Goal: Task Accomplishment & Management: Manage account settings

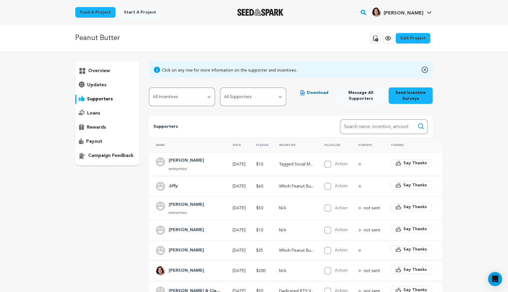
click at [99, 143] on p "payout" at bounding box center [94, 141] width 16 height 7
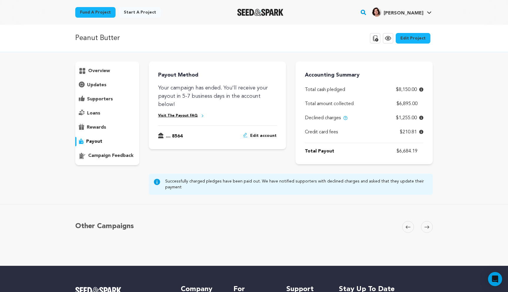
click at [112, 103] on div "supporters" at bounding box center [107, 98] width 64 height 9
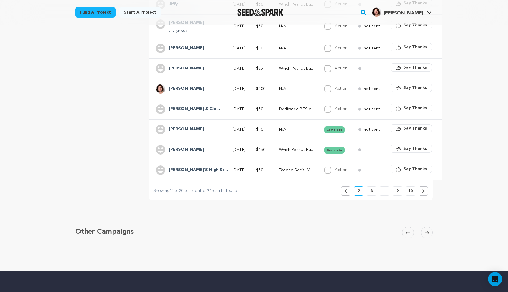
scroll to position [197, 0]
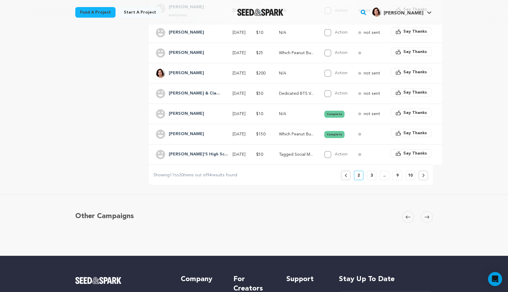
click at [373, 175] on button "3" at bounding box center [371, 174] width 9 height 9
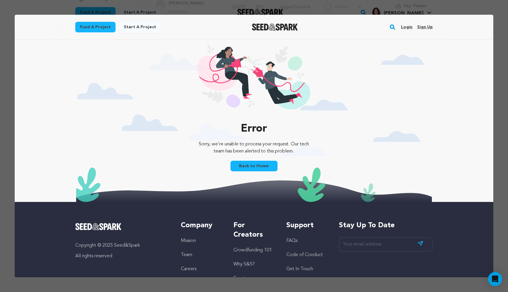
scroll to position [0, 0]
click at [264, 165] on link "Back to Home" at bounding box center [253, 165] width 47 height 11
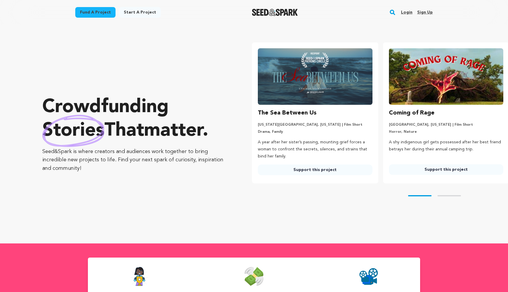
click at [406, 16] on link "Login" at bounding box center [406, 12] width 11 height 9
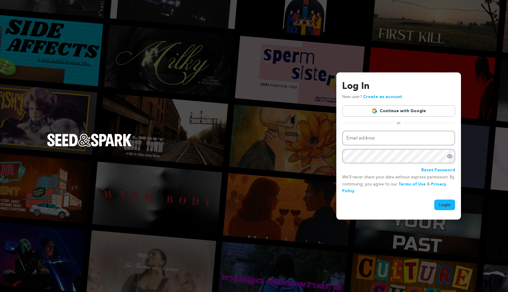
click at [380, 109] on link "Continue with Google" at bounding box center [398, 110] width 113 height 11
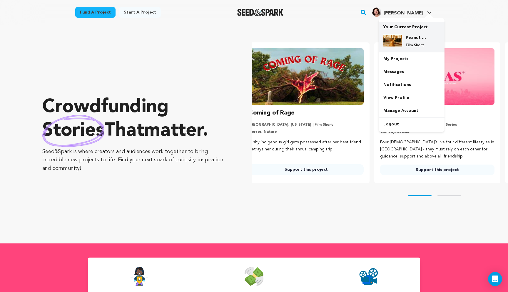
click at [411, 44] on p "Film Short" at bounding box center [416, 45] width 21 height 5
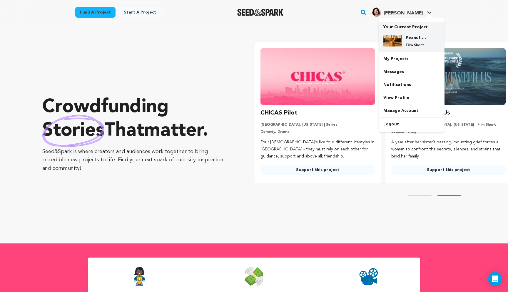
scroll to position [0, 135]
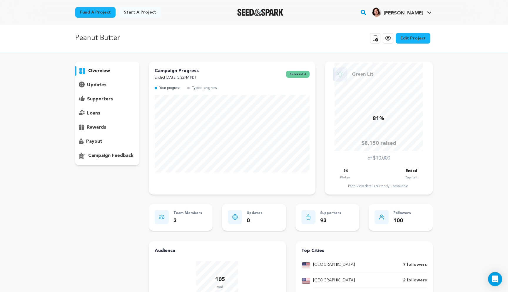
click at [98, 97] on p "supporters" at bounding box center [100, 99] width 26 height 7
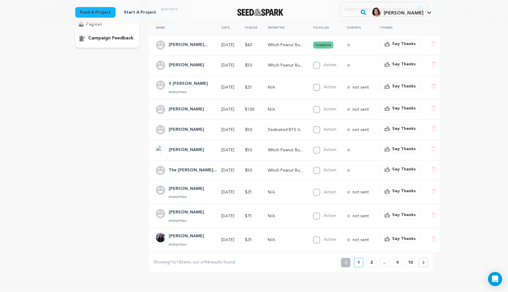
scroll to position [117, 0]
click at [370, 265] on button "2" at bounding box center [371, 262] width 9 height 9
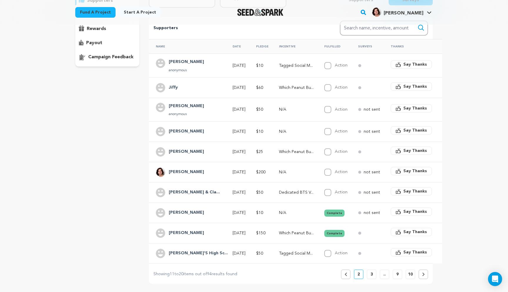
scroll to position [105, 0]
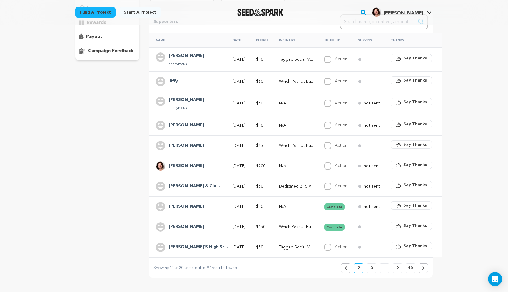
click at [373, 267] on button "3" at bounding box center [371, 267] width 9 height 9
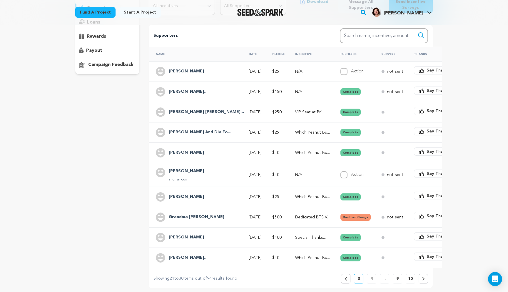
scroll to position [93, 0]
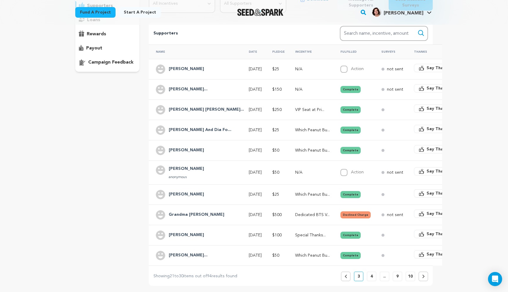
click at [298, 215] on p "Dedicated BTS V..." at bounding box center [312, 215] width 35 height 6
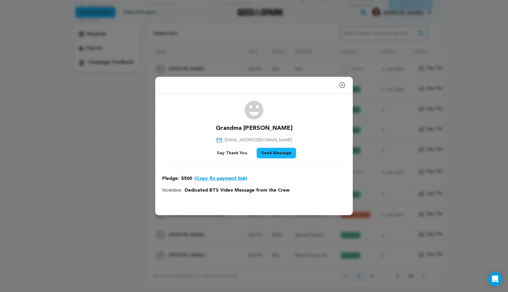
click at [254, 182] on div "Pledge: $500 (Copy fix payment link) Incentive: Dedicated BTS Video Message fro…" at bounding box center [253, 184] width 183 height 19
click at [237, 178] on button "(Copy fix payment link)" at bounding box center [220, 178] width 53 height 7
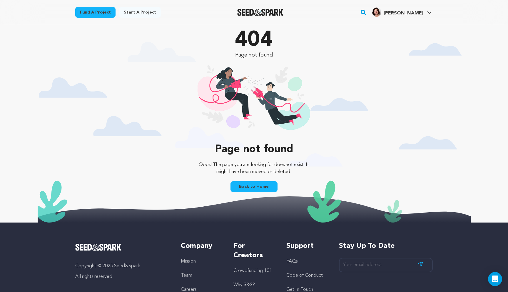
click at [257, 188] on link "Back to Home" at bounding box center [253, 186] width 47 height 11
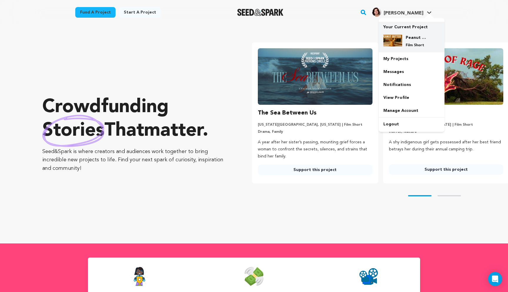
click at [415, 39] on h4 "Peanut Butter" at bounding box center [416, 38] width 21 height 6
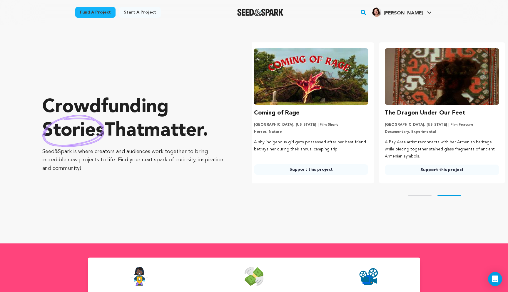
scroll to position [0, 135]
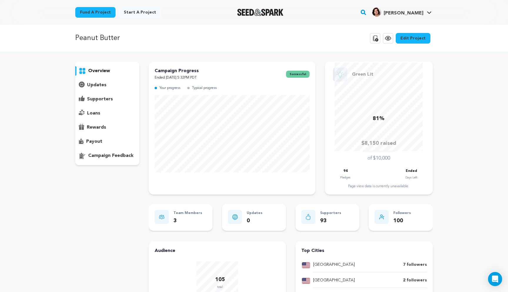
click at [109, 97] on p "supporters" at bounding box center [100, 99] width 26 height 7
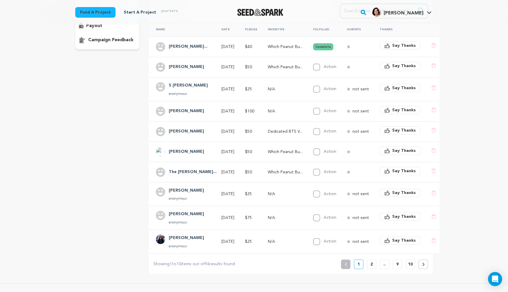
scroll to position [110, 0]
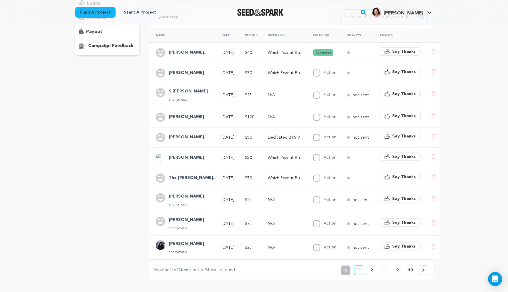
click at [373, 272] on button "2" at bounding box center [371, 269] width 9 height 9
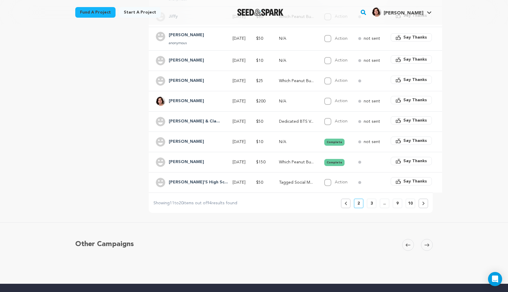
scroll to position [172, 0]
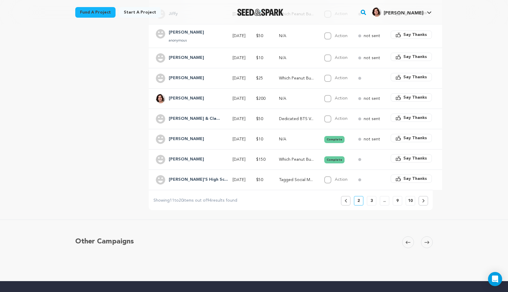
click at [372, 199] on p "3" at bounding box center [371, 200] width 2 height 6
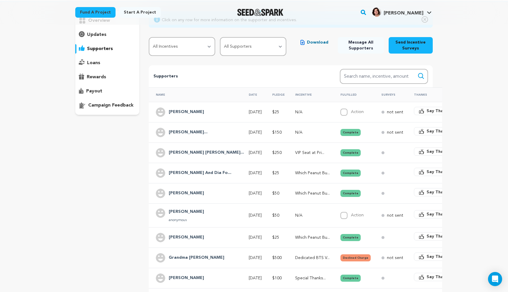
scroll to position [68, 0]
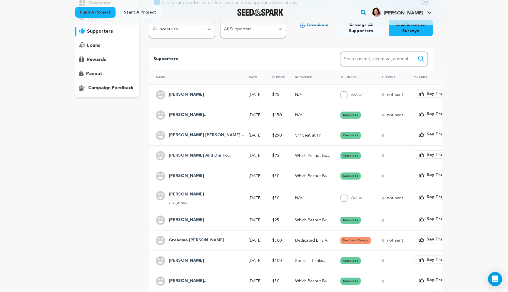
click at [340, 241] on button "Declined Charge" at bounding box center [355, 240] width 30 height 7
click at [295, 242] on p "Dedicated BTS V..." at bounding box center [312, 240] width 35 height 6
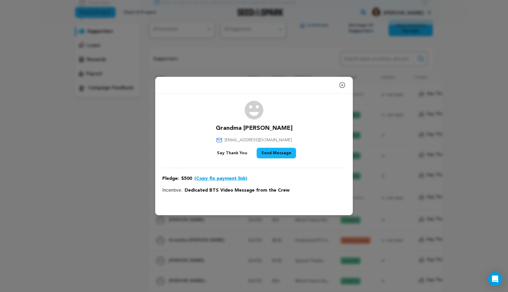
click at [340, 86] on icon "button" at bounding box center [342, 84] width 7 height 7
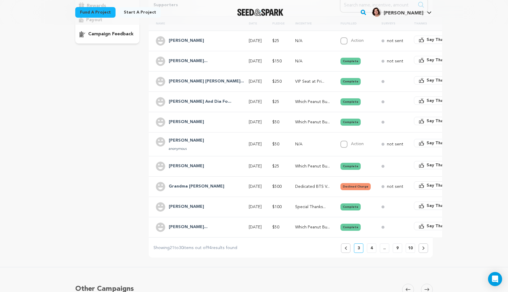
scroll to position [121, 0]
click at [371, 246] on p "4" at bounding box center [371, 248] width 2 height 6
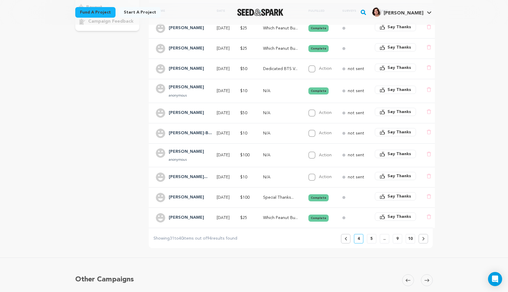
scroll to position [136, 0]
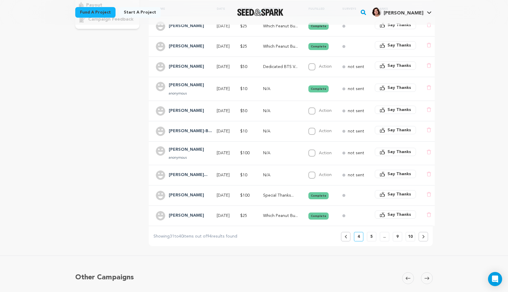
click at [371, 238] on p "5" at bounding box center [371, 236] width 2 height 6
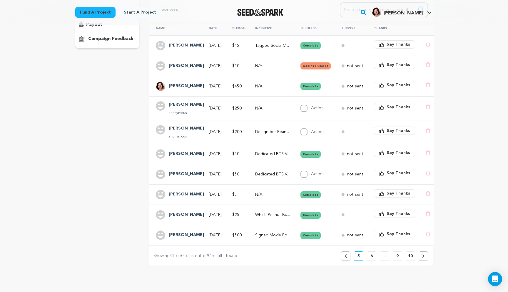
scroll to position [123, 0]
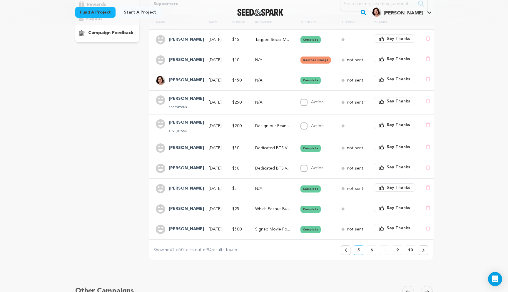
click at [373, 250] on button "6" at bounding box center [371, 249] width 9 height 9
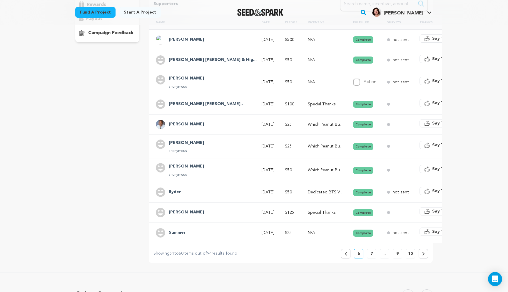
scroll to position [131, 0]
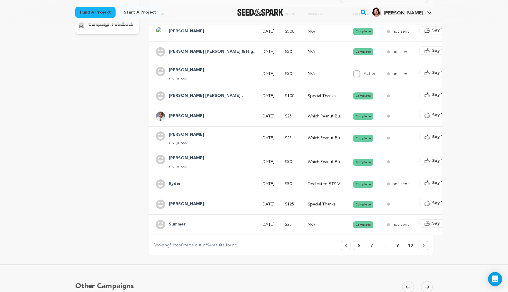
click at [370, 246] on button "7" at bounding box center [371, 244] width 9 height 9
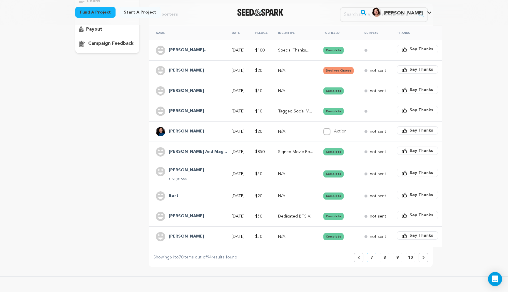
scroll to position [112, 0]
click at [382, 259] on button "8" at bounding box center [384, 256] width 9 height 9
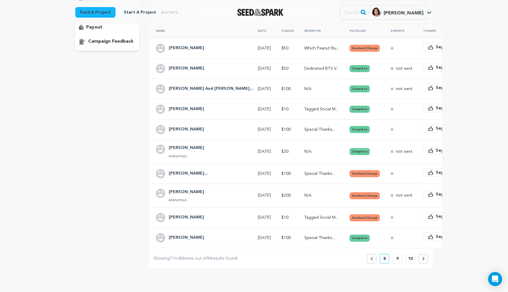
scroll to position [118, 0]
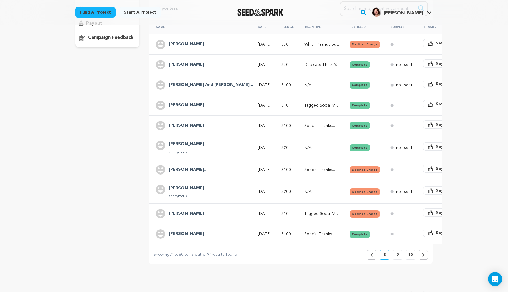
click at [349, 170] on button "Declined Charge" at bounding box center [364, 169] width 30 height 7
click at [304, 172] on p "Special Thanks..." at bounding box center [321, 170] width 35 height 6
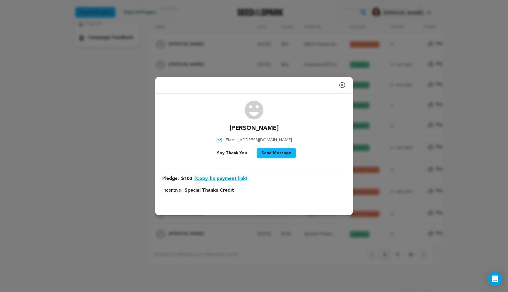
click at [223, 178] on button "(Copy fix payment link)" at bounding box center [220, 178] width 53 height 7
click at [224, 180] on button "(Copy fix payment link)" at bounding box center [220, 178] width 53 height 7
click at [342, 85] on icon "button" at bounding box center [341, 84] width 5 height 5
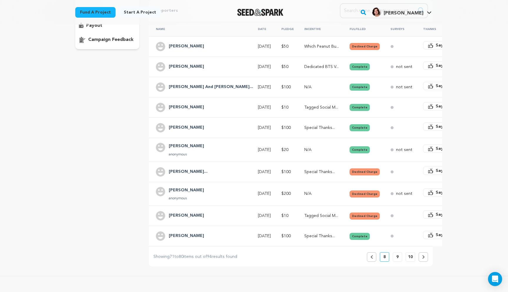
scroll to position [118, 0]
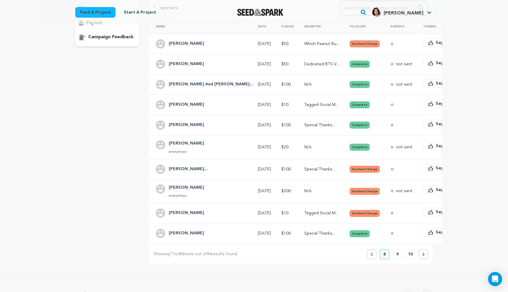
click at [396, 253] on p "9" at bounding box center [397, 254] width 2 height 6
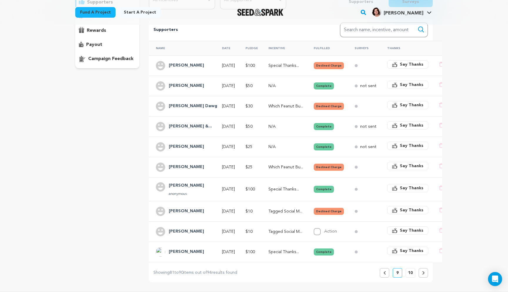
scroll to position [98, 0]
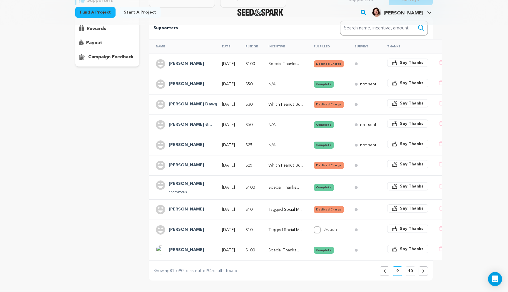
click at [326, 65] on button "Declined Charge" at bounding box center [329, 63] width 30 height 7
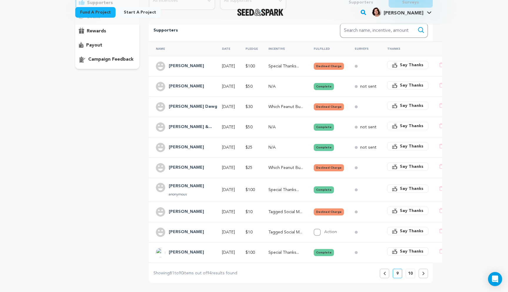
scroll to position [91, 0]
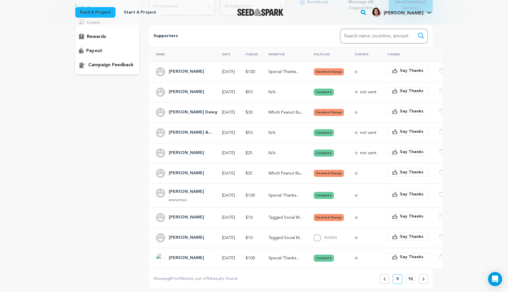
click at [284, 73] on p "Special Thanks..." at bounding box center [285, 72] width 35 height 6
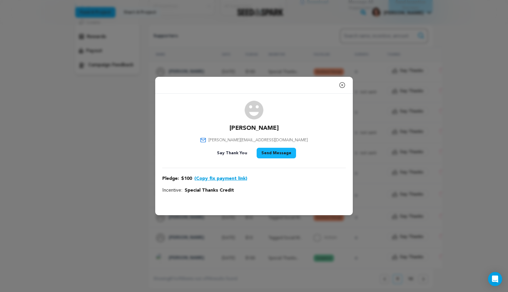
click at [342, 86] on icon "button" at bounding box center [342, 84] width 7 height 7
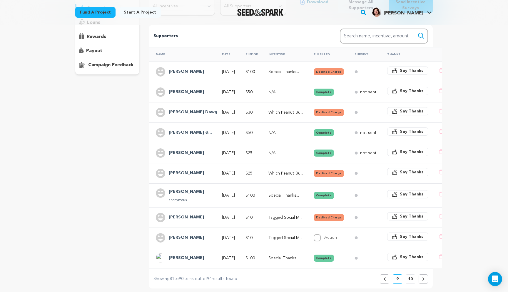
click at [284, 74] on p "Special Thanks..." at bounding box center [285, 72] width 35 height 6
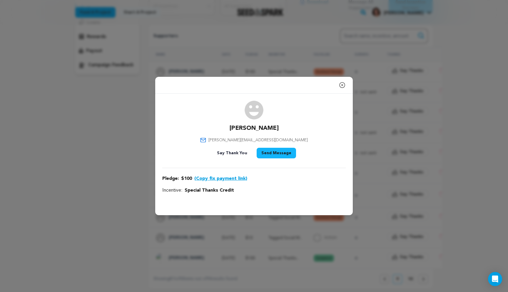
click at [219, 176] on button "(Copy fix payment link)" at bounding box center [220, 178] width 53 height 7
click at [228, 177] on button "(Copy fix payment link)" at bounding box center [220, 178] width 53 height 7
click at [344, 84] on icon "button" at bounding box center [342, 84] width 7 height 7
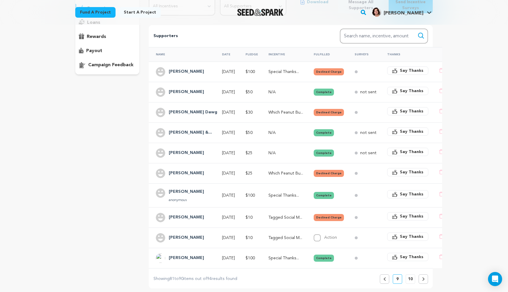
scroll to position [111, 0]
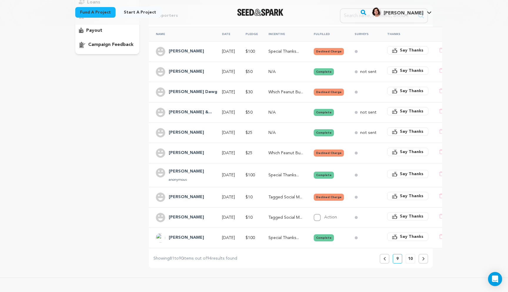
click at [423, 259] on icon at bounding box center [423, 259] width 2 height 4
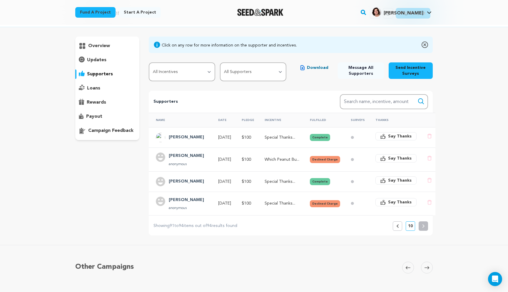
scroll to position [26, 0]
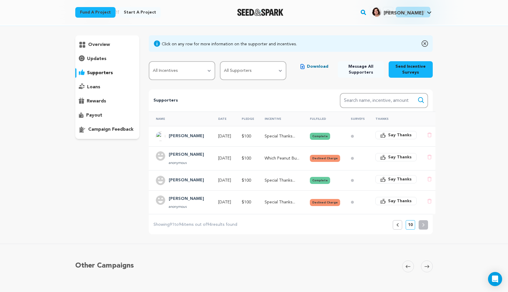
click at [288, 159] on p "Which Peanut Bu..." at bounding box center [281, 158] width 35 height 6
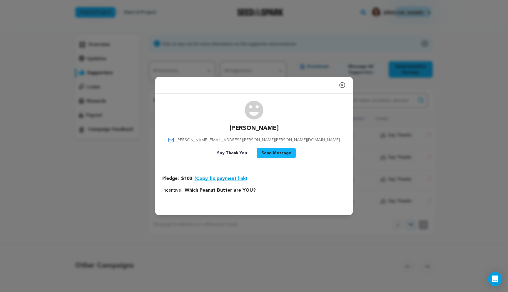
click at [219, 176] on button "(Copy fix payment link)" at bounding box center [220, 178] width 53 height 7
click at [341, 83] on icon "button" at bounding box center [342, 84] width 7 height 7
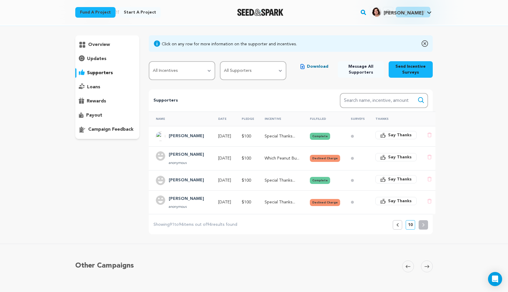
click at [399, 227] on button "Previous" at bounding box center [397, 224] width 9 height 9
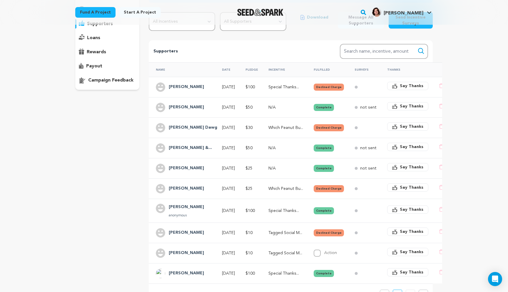
scroll to position [85, 0]
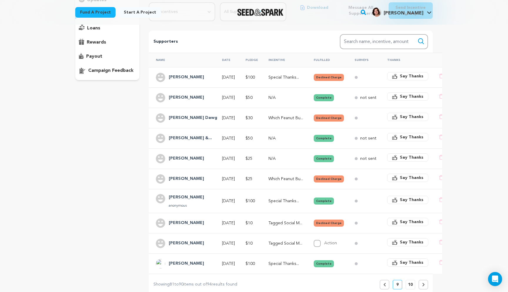
click at [284, 119] on p "Which Peanut Bu..." at bounding box center [285, 118] width 35 height 6
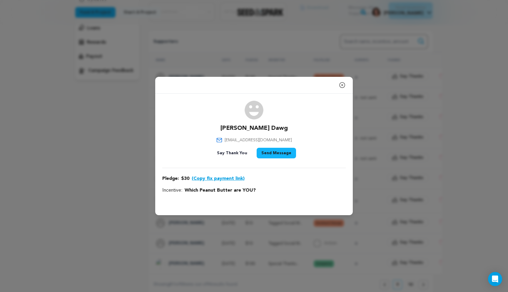
click at [227, 178] on button "(Copy fix payment link)" at bounding box center [218, 178] width 53 height 7
click at [344, 81] on button "Close modal" at bounding box center [342, 85] width 7 height 12
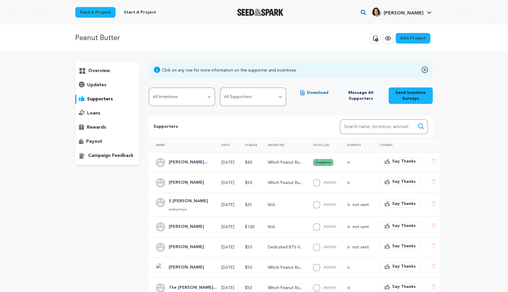
scroll to position [85, 0]
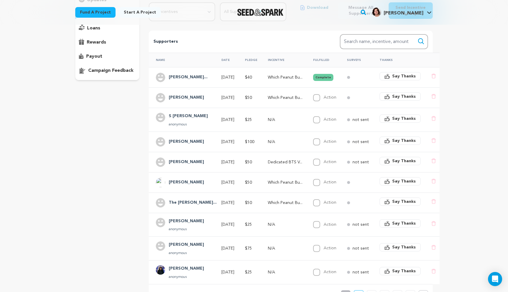
click at [173, 142] on h4 "[PERSON_NAME]" at bounding box center [186, 141] width 35 height 7
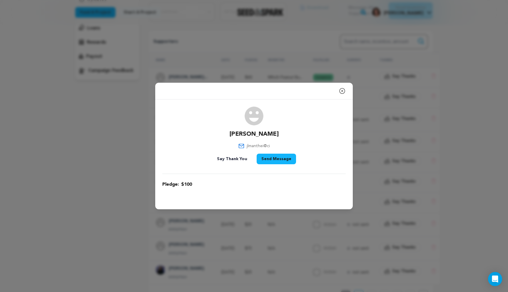
click at [341, 91] on icon "button" at bounding box center [342, 90] width 7 height 7
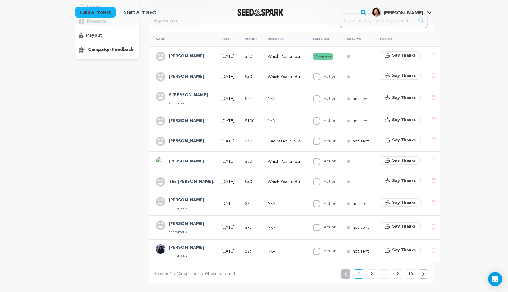
scroll to position [108, 0]
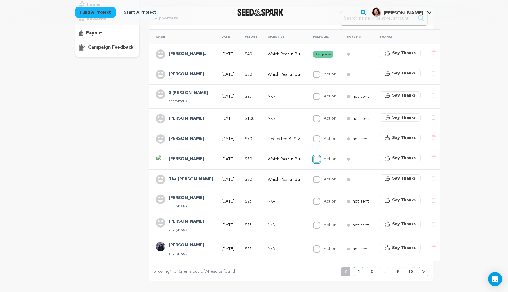
click at [315, 159] on input "Action" at bounding box center [316, 158] width 7 height 7
checkbox input "true"
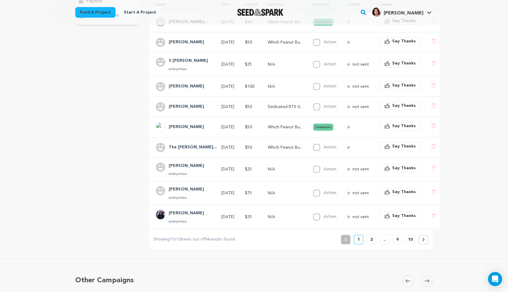
scroll to position [142, 0]
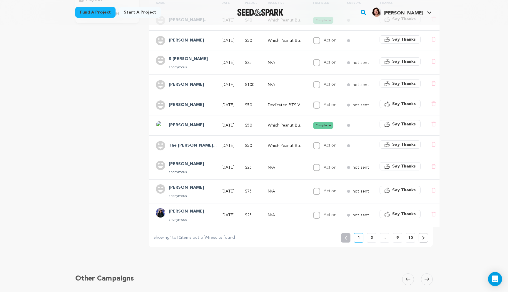
click at [370, 236] on button "2" at bounding box center [371, 237] width 9 height 9
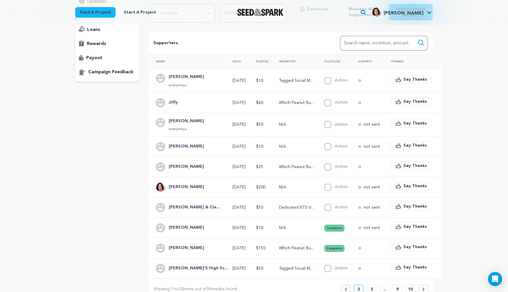
scroll to position [93, 0]
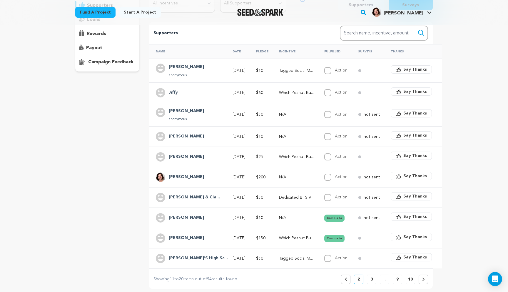
click at [276, 140] on td "N/A" at bounding box center [294, 136] width 45 height 20
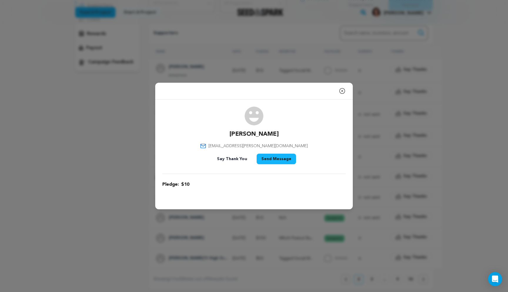
click at [341, 92] on icon "button" at bounding box center [342, 90] width 7 height 7
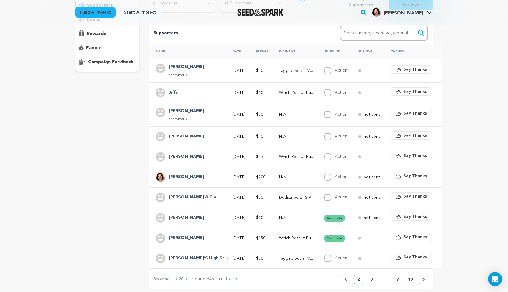
click at [373, 277] on button "3" at bounding box center [371, 278] width 9 height 9
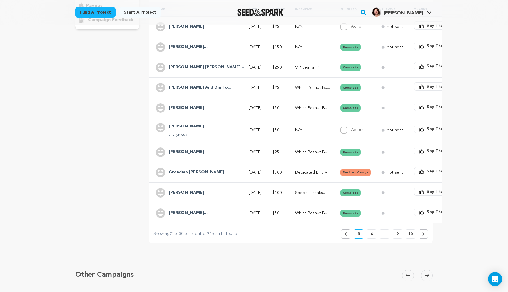
scroll to position [140, 0]
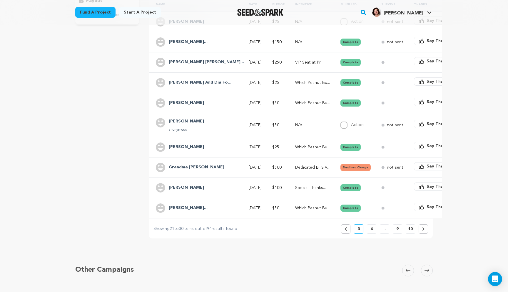
click at [372, 228] on p "4" at bounding box center [371, 229] width 2 height 6
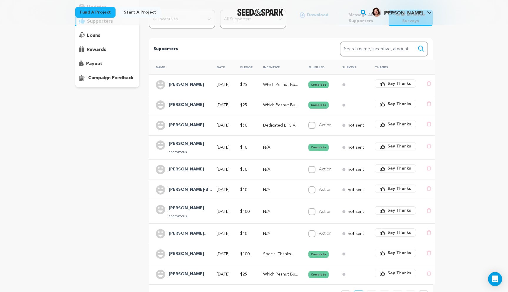
scroll to position [79, 0]
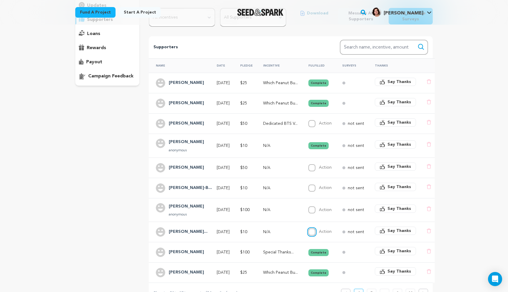
click at [312, 230] on input "Action" at bounding box center [311, 231] width 7 height 7
checkbox input "true"
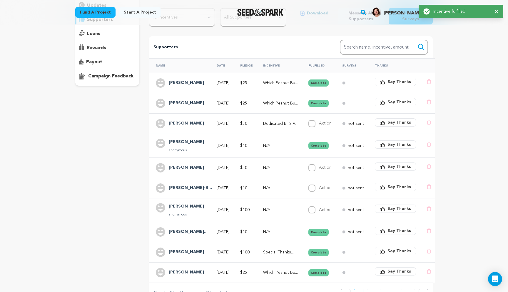
click at [260, 122] on td "Dedicated BTS V..." at bounding box center [278, 123] width 45 height 20
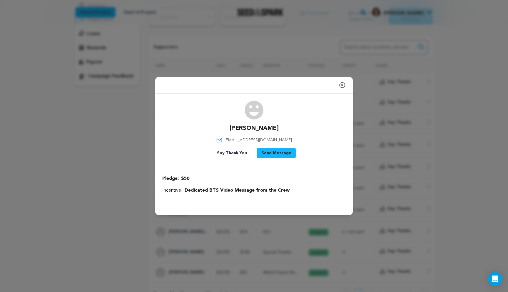
click at [340, 83] on icon "button" at bounding box center [342, 84] width 7 height 7
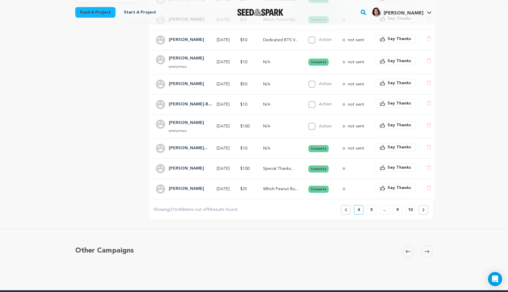
scroll to position [162, 0]
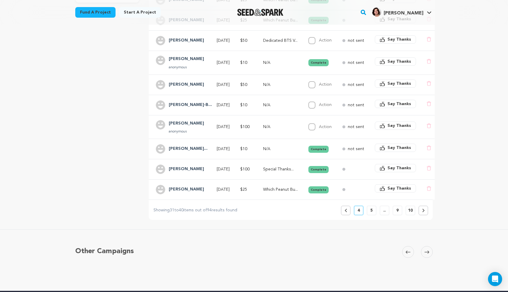
click at [373, 212] on button "5" at bounding box center [371, 209] width 9 height 9
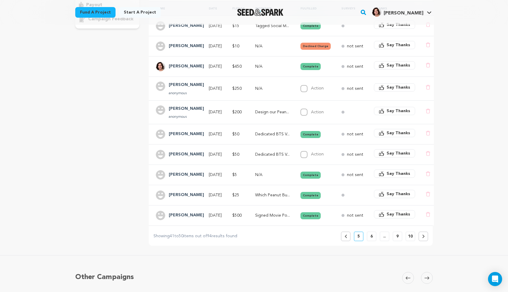
scroll to position [140, 0]
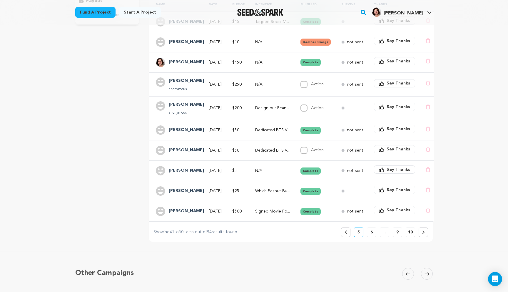
click at [374, 233] on button "6" at bounding box center [371, 231] width 9 height 9
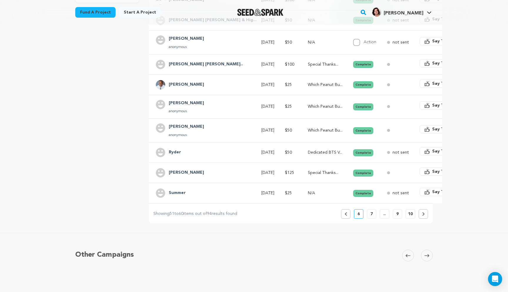
scroll to position [163, 0]
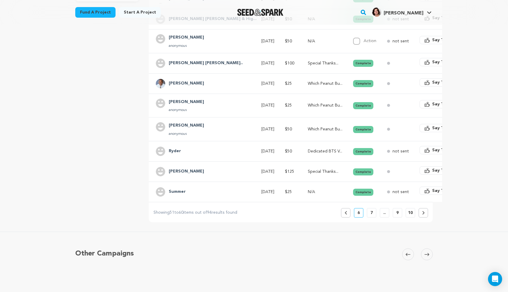
click at [371, 212] on p "7" at bounding box center [371, 213] width 2 height 6
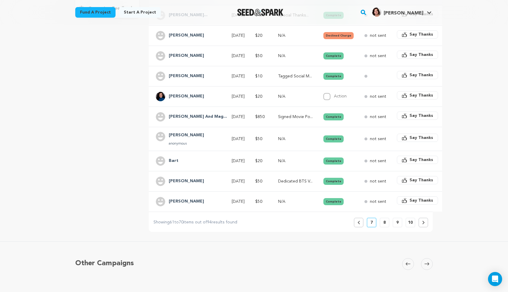
scroll to position [149, 0]
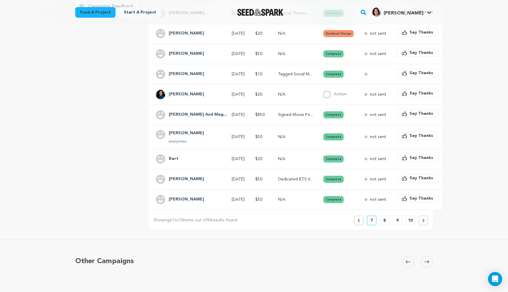
click at [382, 220] on button "8" at bounding box center [384, 219] width 9 height 9
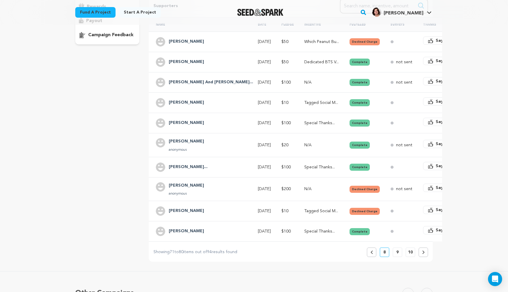
scroll to position [122, 0]
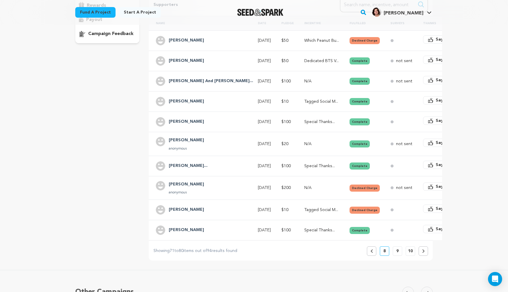
click at [395, 251] on button "9" at bounding box center [397, 250] width 9 height 9
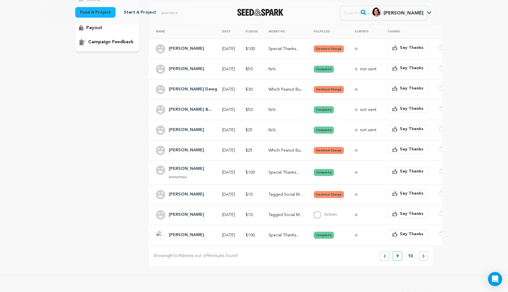
scroll to position [120, 0]
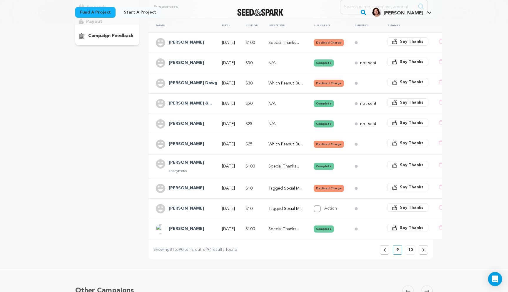
click at [411, 250] on p "10" at bounding box center [410, 250] width 5 height 6
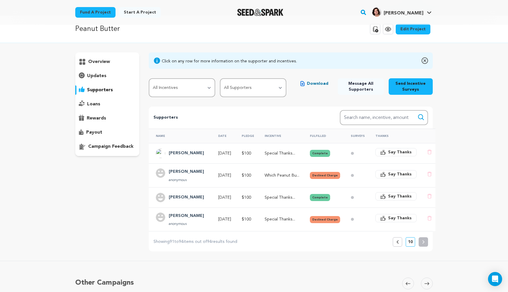
scroll to position [0, 0]
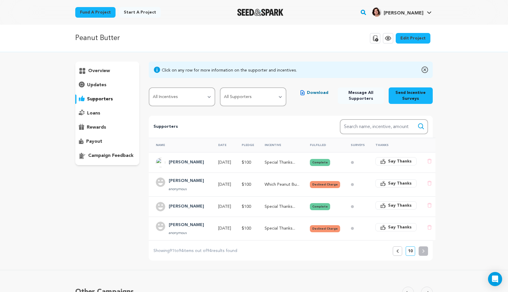
click at [398, 252] on button "Previous" at bounding box center [397, 250] width 9 height 9
click at [398, 252] on icon at bounding box center [397, 251] width 3 height 4
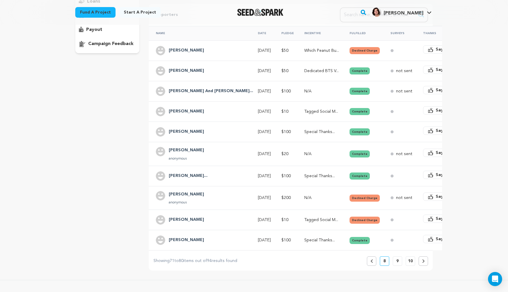
scroll to position [115, 0]
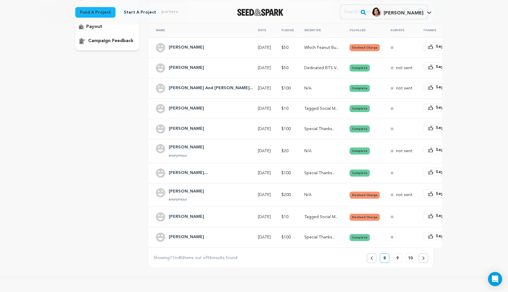
click at [372, 259] on icon at bounding box center [371, 258] width 2 height 4
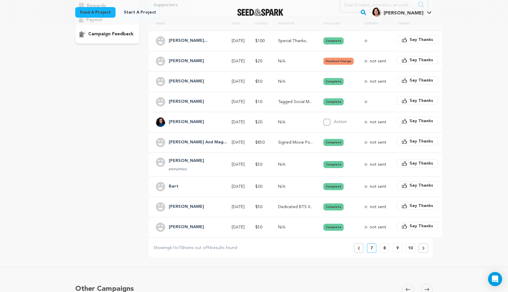
scroll to position [138, 0]
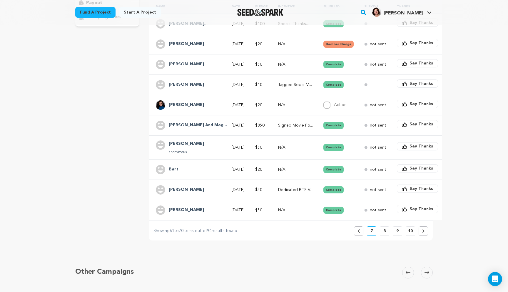
click at [359, 231] on icon at bounding box center [358, 231] width 3 height 4
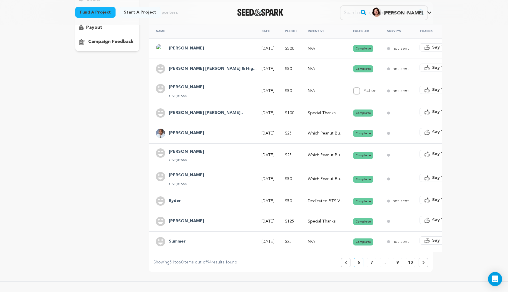
scroll to position [120, 0]
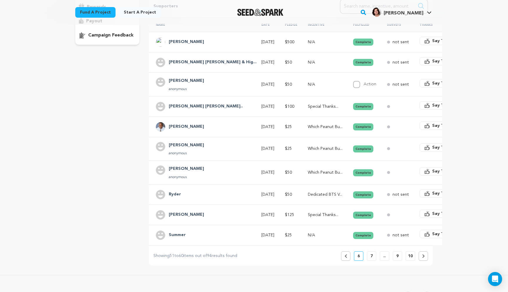
click at [346, 256] on icon at bounding box center [345, 256] width 3 height 4
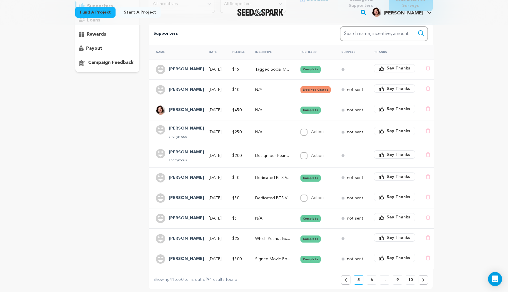
scroll to position [110, 0]
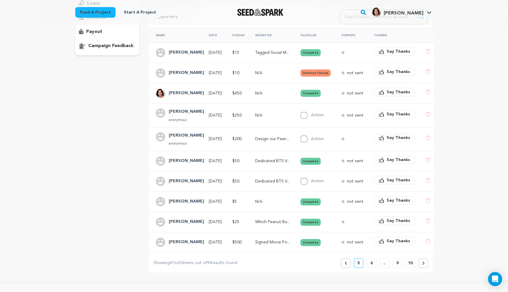
click at [350, 266] on button "Previous" at bounding box center [345, 262] width 9 height 9
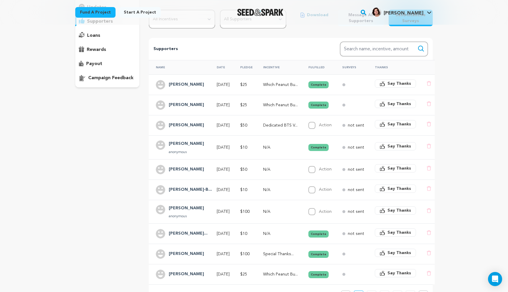
scroll to position [92, 0]
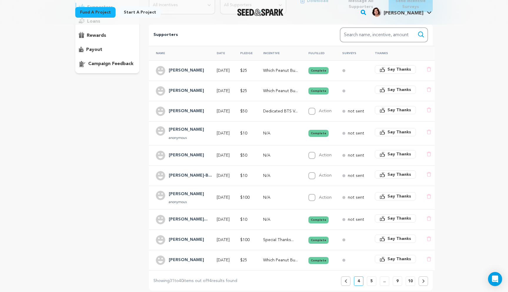
click at [347, 283] on button "Previous" at bounding box center [345, 280] width 9 height 9
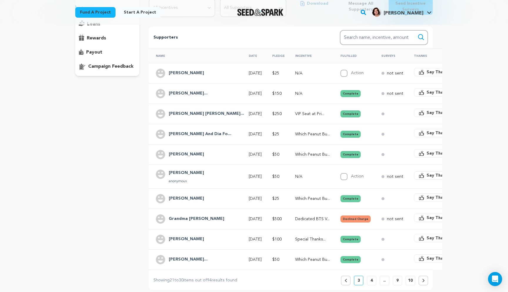
scroll to position [97, 0]
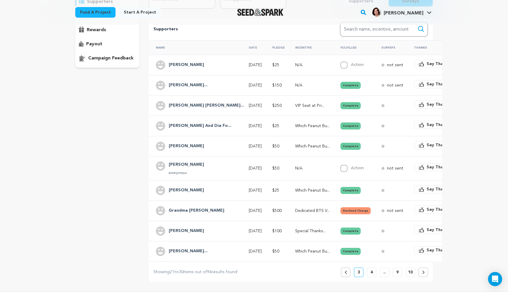
click at [344, 274] on button "Previous" at bounding box center [345, 271] width 9 height 9
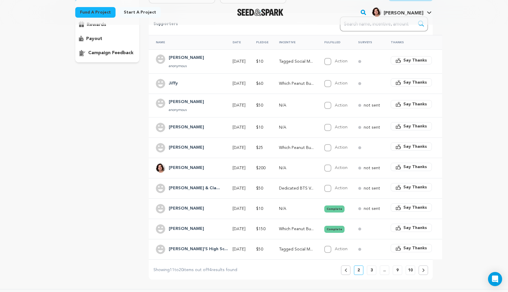
scroll to position [120, 0]
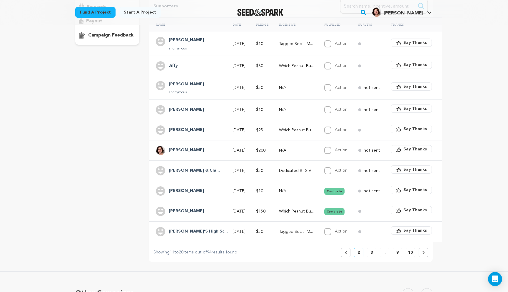
click at [345, 252] on icon at bounding box center [345, 252] width 3 height 4
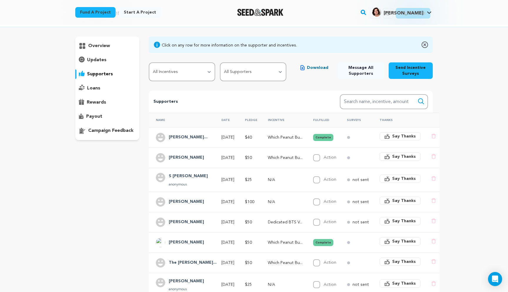
scroll to position [23, 0]
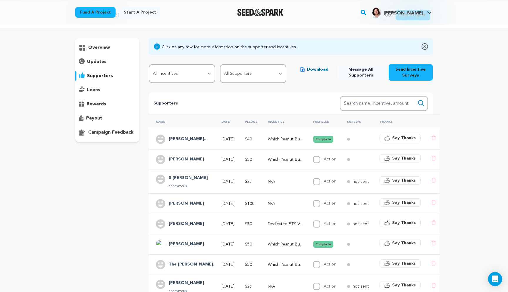
click at [317, 68] on span "Download" at bounding box center [317, 69] width 21 height 6
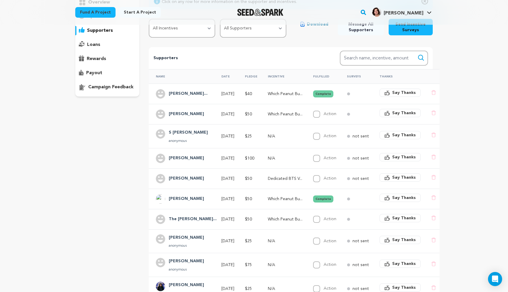
scroll to position [60, 0]
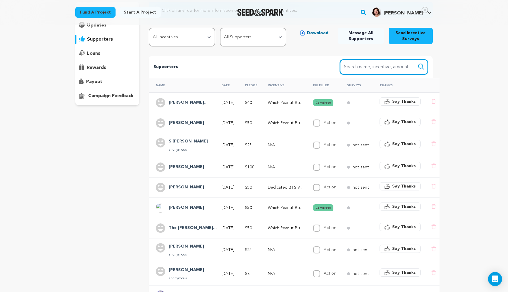
click at [371, 73] on input "Search name, item" at bounding box center [384, 66] width 88 height 15
type input "[PERSON_NAME]"
click at [417, 63] on button "Search" at bounding box center [420, 66] width 7 height 7
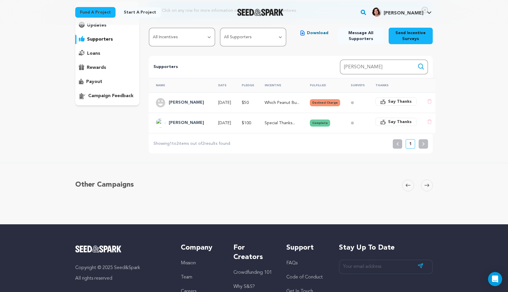
click at [96, 83] on p "payout" at bounding box center [94, 81] width 16 height 7
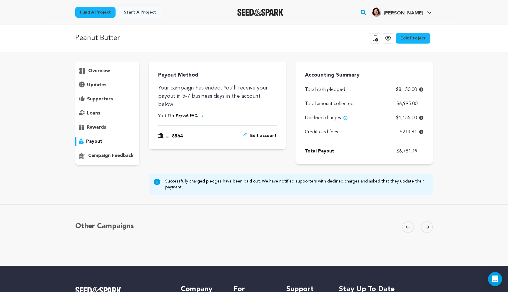
click at [155, 180] on icon at bounding box center [157, 182] width 6 height 6
click at [156, 181] on icon at bounding box center [157, 182] width 6 height 6
click at [174, 113] on link "Visit The Payout FAQ" at bounding box center [178, 115] width 40 height 5
click at [96, 85] on p "updates" at bounding box center [96, 84] width 19 height 7
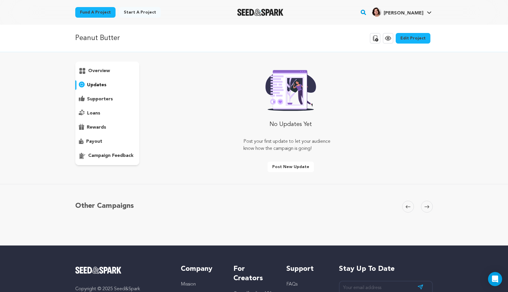
click at [105, 75] on div "overview" at bounding box center [107, 70] width 64 height 9
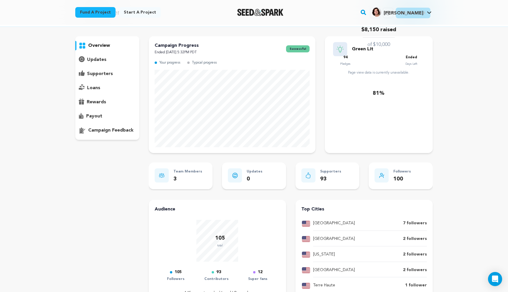
scroll to position [25, 0]
click at [95, 88] on p "loans" at bounding box center [93, 88] width 13 height 7
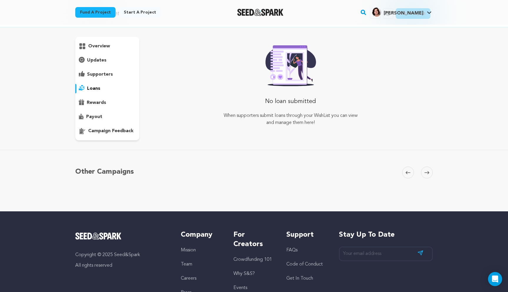
click at [105, 71] on p "supporters" at bounding box center [100, 74] width 26 height 7
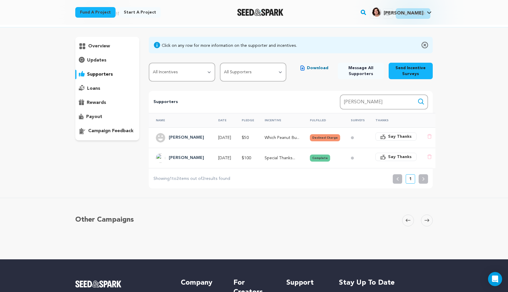
click at [96, 131] on p "campaign feedback" at bounding box center [110, 130] width 45 height 7
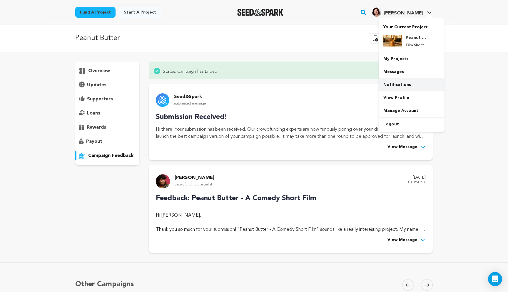
click at [404, 85] on link "Notifications" at bounding box center [412, 84] width 66 height 13
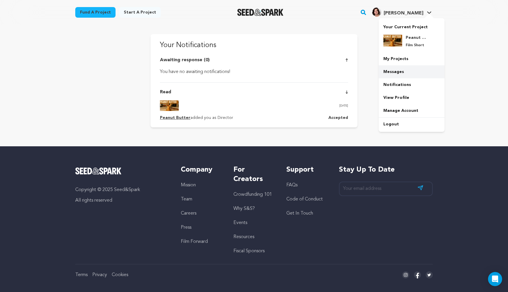
click at [400, 73] on link "Messages" at bounding box center [412, 71] width 66 height 13
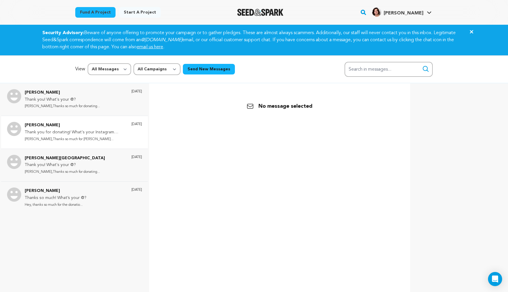
click at [120, 135] on div "[PERSON_NAME] Thank you for donating! What's your Instagram Handle? [PERSON_NAM…" at bounding box center [83, 132] width 117 height 21
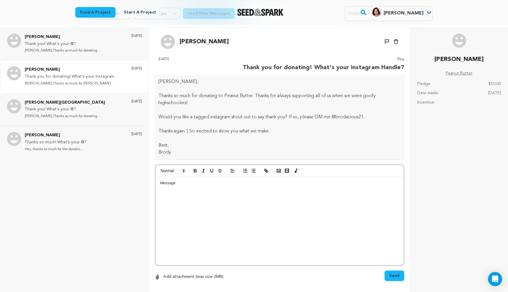
scroll to position [52, 0]
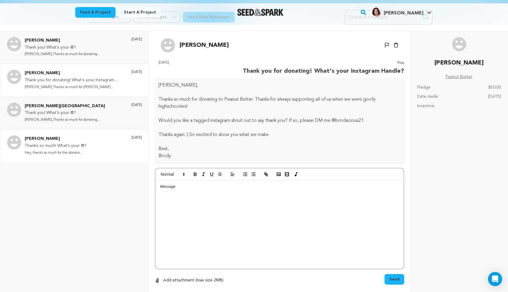
click at [91, 142] on div "[PERSON_NAME] Thanks so much! What’s your @? Hey, thanks so much for the donati…" at bounding box center [83, 145] width 117 height 21
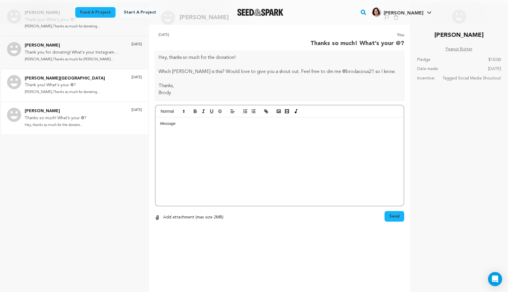
scroll to position [88, 0]
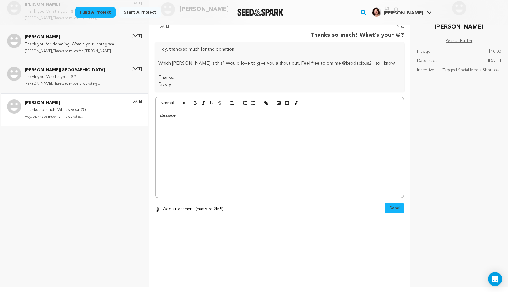
click at [101, 113] on div "[PERSON_NAME] Thanks so much! What’s your @? Hey, thanks so much for the donati…" at bounding box center [83, 109] width 117 height 21
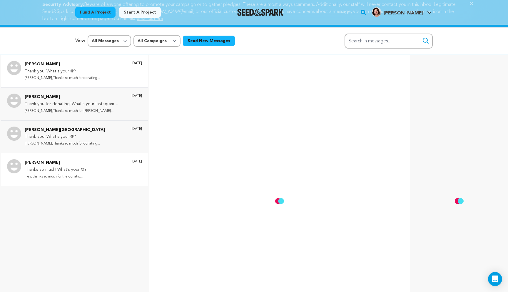
click at [109, 75] on div "[PERSON_NAME] Thank you! What's your @? [PERSON_NAME],Thanks so much for donati…" at bounding box center [83, 71] width 117 height 21
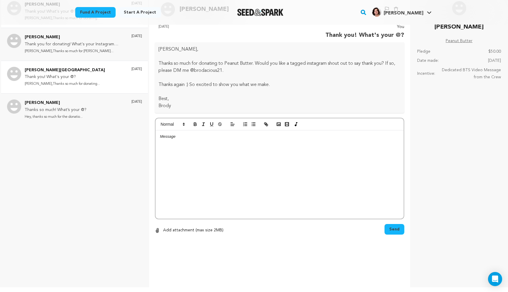
scroll to position [0, 0]
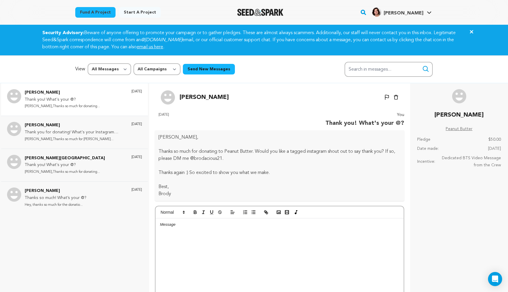
click at [470, 33] on icon at bounding box center [471, 31] width 3 height 3
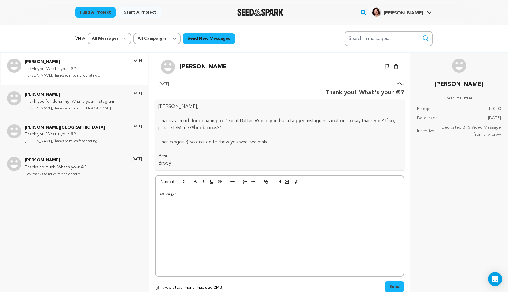
click at [175, 16] on div "Fund a project Start a project Search" at bounding box center [249, 12] width 367 height 15
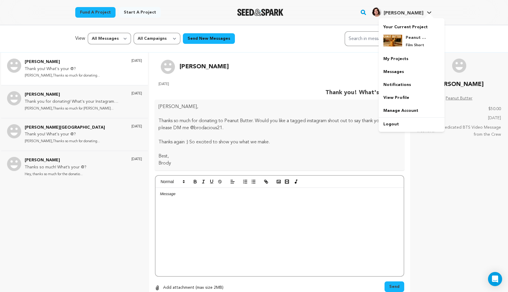
click at [424, 16] on div at bounding box center [429, 17] width 12 height 6
click at [416, 39] on h4 "Peanut Butter" at bounding box center [416, 38] width 21 height 6
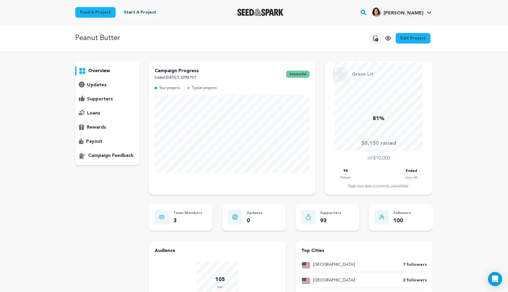
click at [98, 101] on p "supporters" at bounding box center [100, 99] width 26 height 7
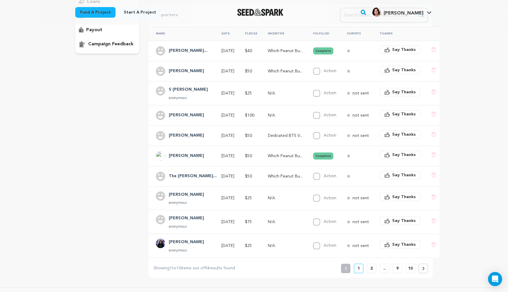
scroll to position [116, 0]
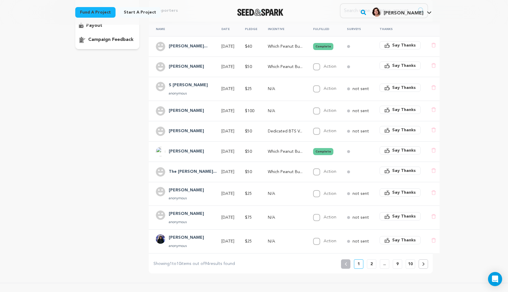
click at [374, 262] on button "2" at bounding box center [371, 263] width 9 height 9
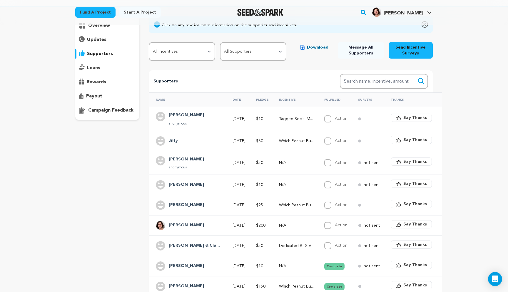
click at [423, 257] on tbody "Aurora Florence anonymous Aug 8, 2025 $10 Tagged Social M... Action" at bounding box center [300, 212] width 302 height 210
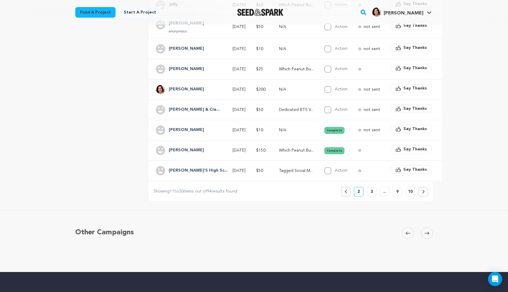
scroll to position [191, 0]
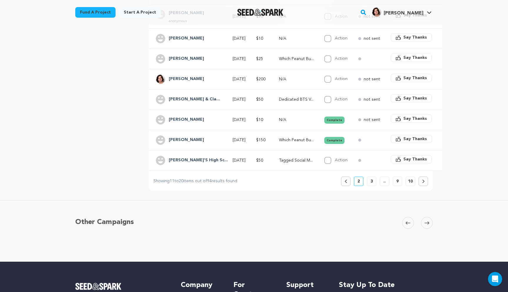
click at [423, 184] on button at bounding box center [422, 180] width 9 height 9
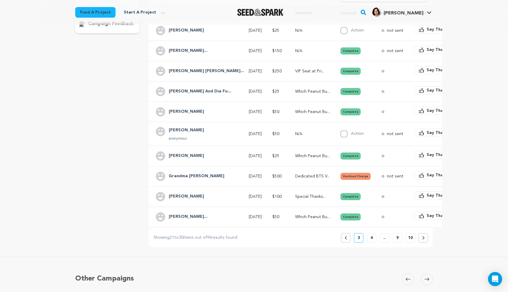
scroll to position [140, 0]
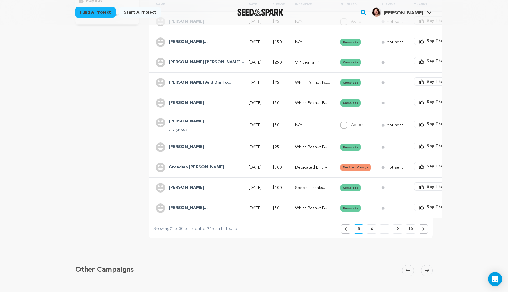
click at [423, 231] on button at bounding box center [422, 228] width 9 height 9
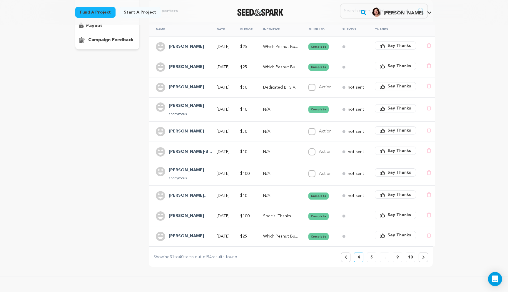
scroll to position [120, 0]
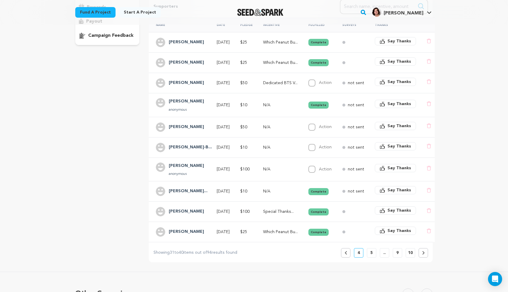
click at [423, 253] on icon at bounding box center [423, 253] width 2 height 4
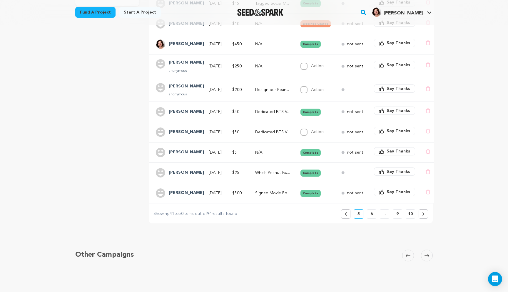
scroll to position [165, 0]
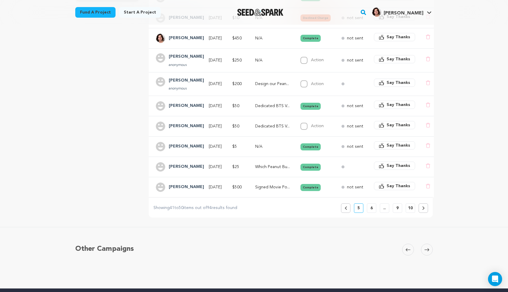
click at [423, 210] on button at bounding box center [422, 207] width 9 height 9
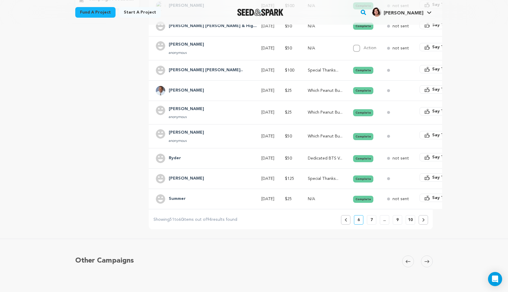
scroll to position [159, 0]
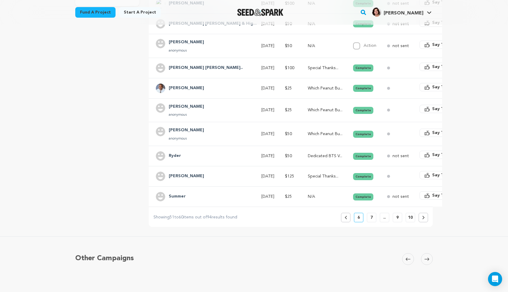
click at [422, 218] on icon at bounding box center [423, 217] width 3 height 4
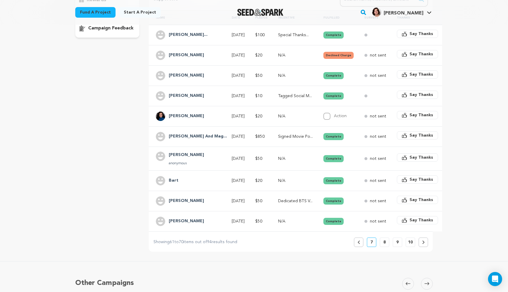
scroll to position [131, 0]
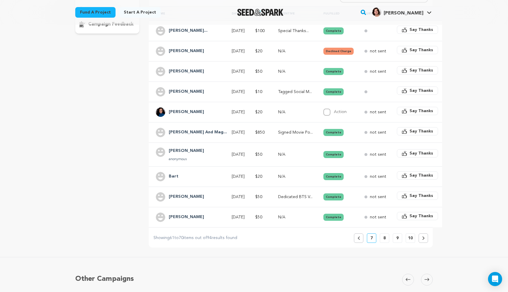
click at [383, 239] on p "8" at bounding box center [384, 238] width 2 height 6
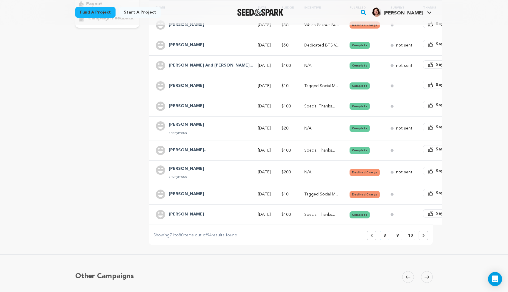
scroll to position [139, 0]
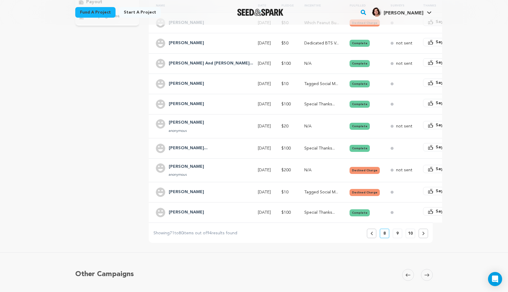
click at [396, 233] on button "9" at bounding box center [397, 232] width 9 height 9
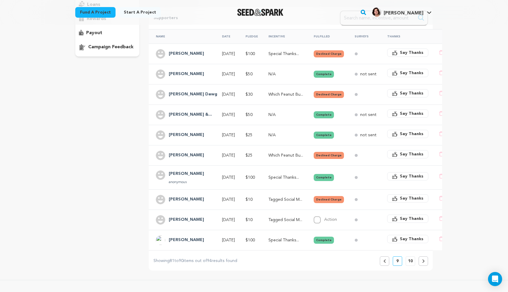
scroll to position [113, 0]
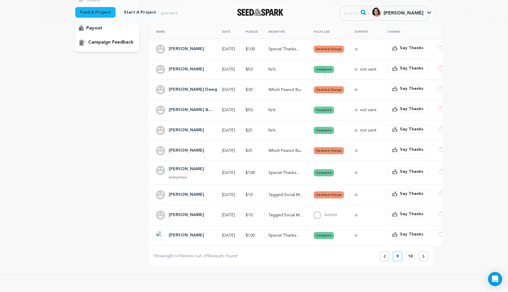
click at [411, 256] on p "10" at bounding box center [410, 256] width 5 height 6
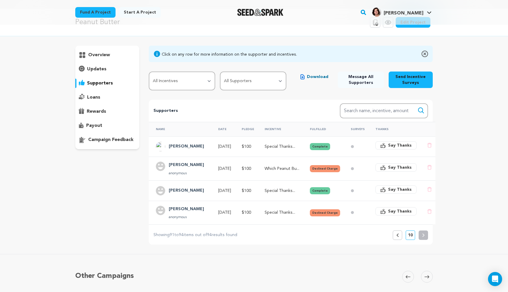
scroll to position [0, 0]
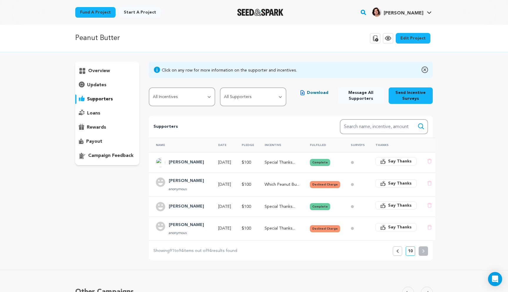
click at [98, 128] on p "rewards" at bounding box center [96, 127] width 19 height 7
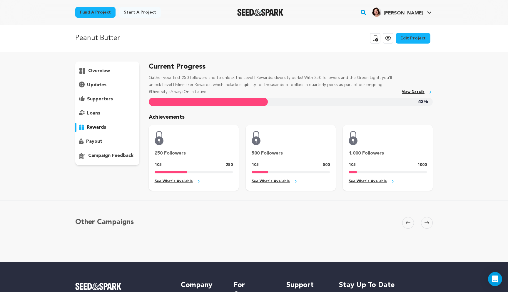
click at [390, 38] on icon at bounding box center [387, 38] width 7 height 7
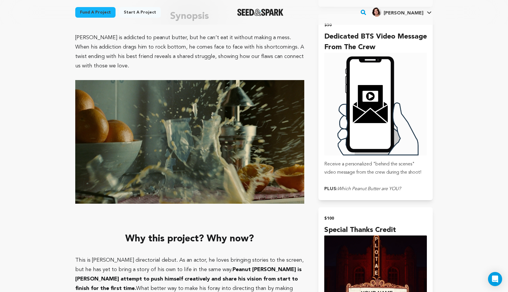
scroll to position [704, 0]
